Goal: Navigation & Orientation: Find specific page/section

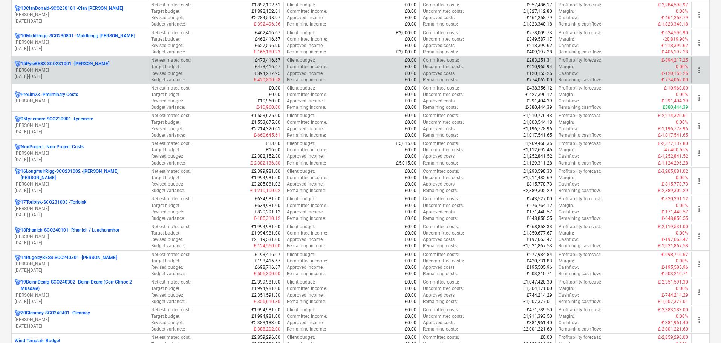
scroll to position [527, 0]
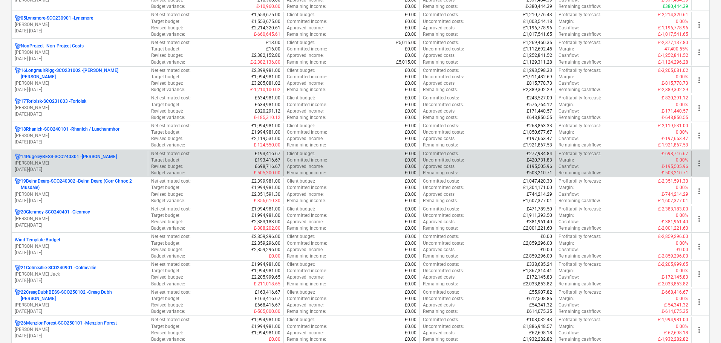
click at [76, 161] on p "L. Petrie" at bounding box center [80, 163] width 130 height 6
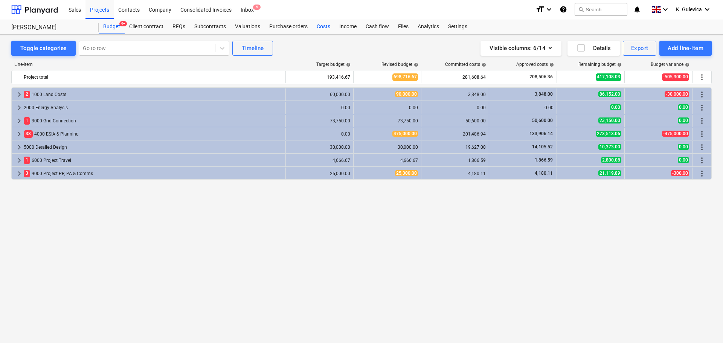
click at [323, 27] on div "Costs" at bounding box center [323, 26] width 23 height 15
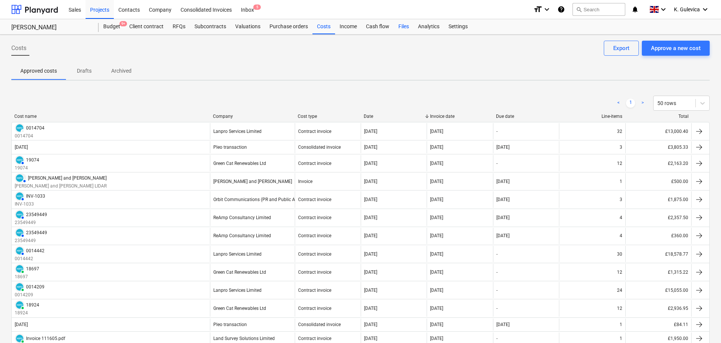
click at [403, 28] on div "Files" at bounding box center [404, 26] width 20 height 15
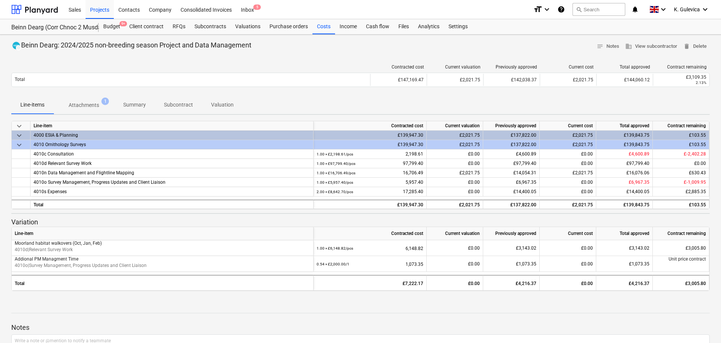
click at [182, 104] on p "Subcontract" at bounding box center [178, 105] width 29 height 8
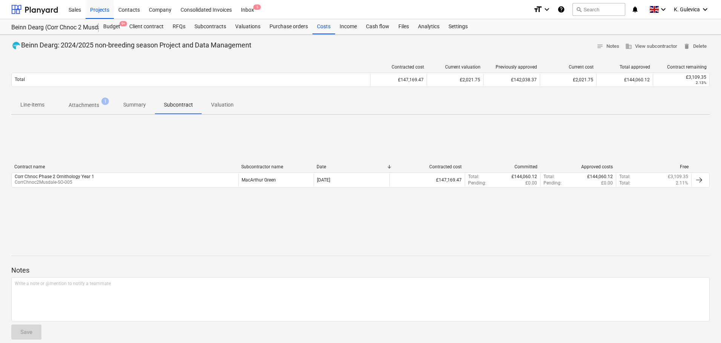
click at [89, 102] on p "Attachments" at bounding box center [84, 105] width 31 height 8
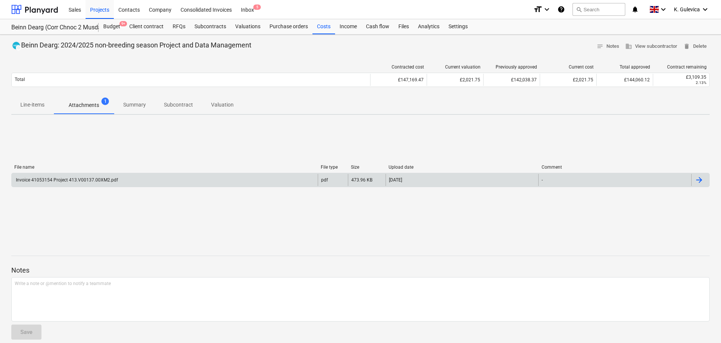
click at [124, 181] on div "Invoice 41053154 Project 413.V00137.00XM2.pdf" at bounding box center [165, 180] width 306 height 12
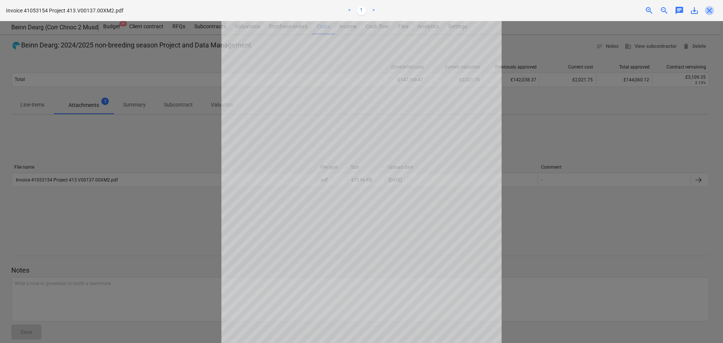
click at [714, 9] on span "close" at bounding box center [709, 10] width 9 height 9
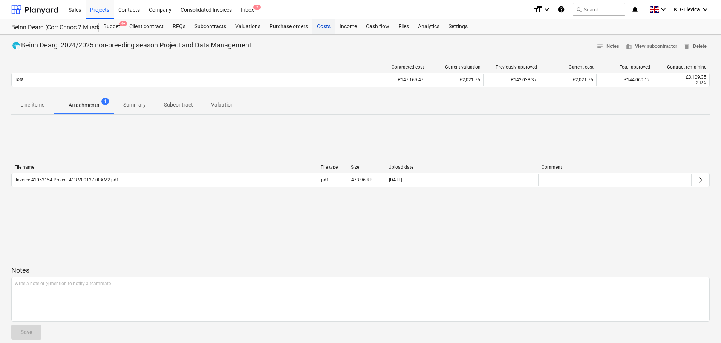
click at [320, 27] on div "Costs" at bounding box center [323, 26] width 23 height 15
